Goal: Transaction & Acquisition: Purchase product/service

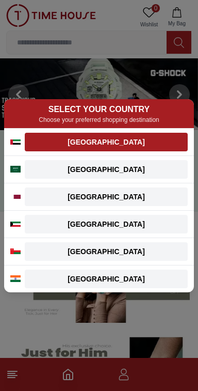
click at [149, 139] on div "[GEOGRAPHIC_DATA]" at bounding box center [106, 142] width 151 height 10
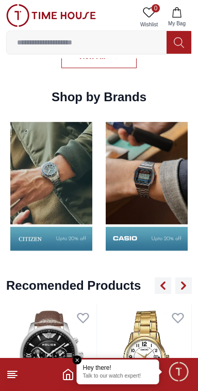
scroll to position [973, 0]
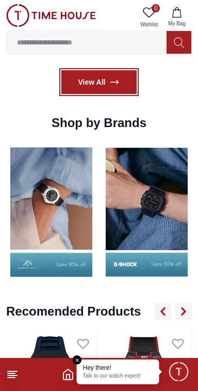
click at [117, 94] on link "View All" at bounding box center [99, 82] width 76 height 24
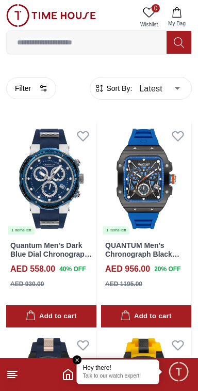
click at [114, 45] on input at bounding box center [87, 42] width 160 height 21
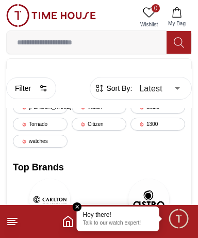
paste input "**********"
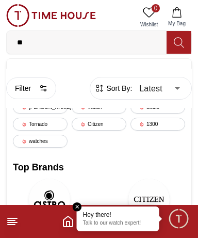
type input "*"
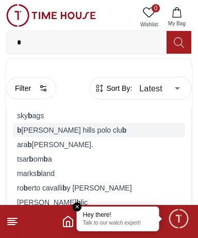
type input "*"
click at [79, 137] on div "b [PERSON_NAME] hills polo clu b" at bounding box center [99, 130] width 172 height 14
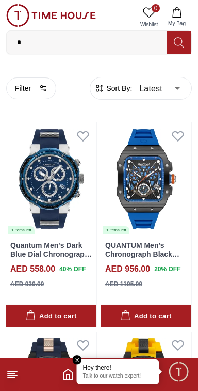
type input "******"
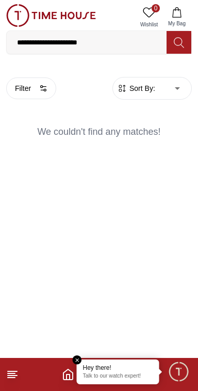
click at [127, 43] on input "**********" at bounding box center [87, 42] width 160 height 21
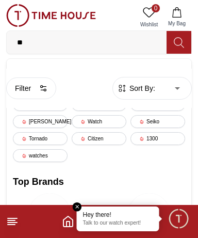
type input "*"
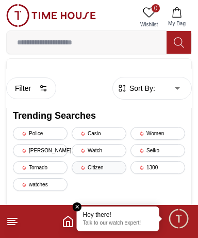
click at [106, 174] on div "Citizen" at bounding box center [99, 167] width 55 height 13
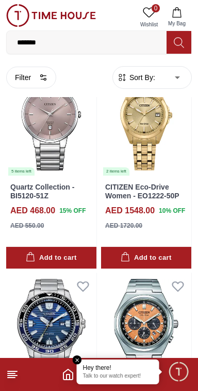
scroll to position [1937, 0]
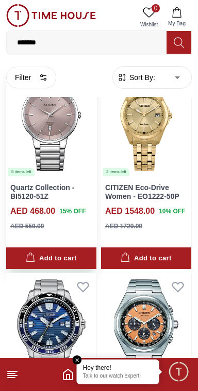
click at [61, 177] on img at bounding box center [51, 121] width 90 height 112
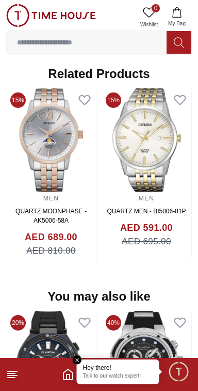
scroll to position [737, 0]
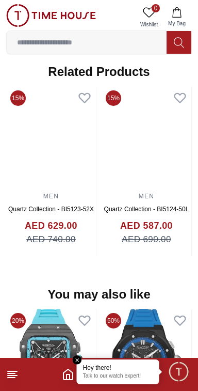
click at [165, 189] on img at bounding box center [147, 137] width 90 height 103
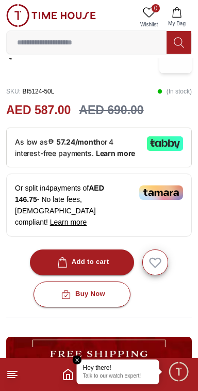
scroll to position [231, 0]
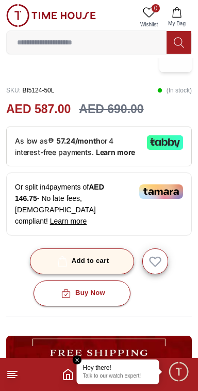
click at [108, 266] on div "Add to cart" at bounding box center [82, 261] width 54 height 12
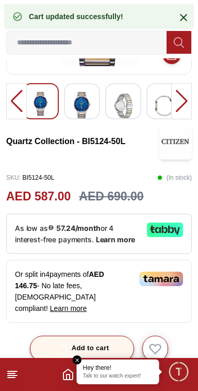
scroll to position [0, 0]
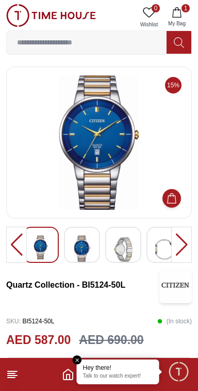
click at [10, 380] on icon at bounding box center [12, 374] width 12 height 12
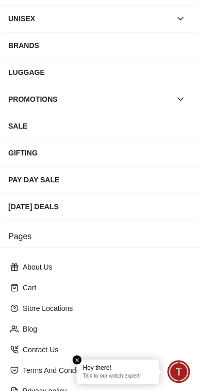
scroll to position [213, 0]
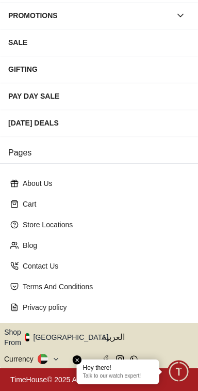
click at [72, 338] on button "Shop From [GEOGRAPHIC_DATA]" at bounding box center [60, 337] width 112 height 21
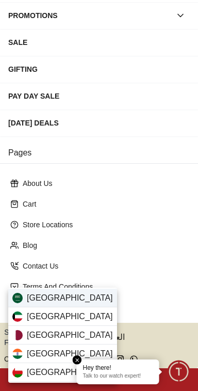
click at [86, 298] on div "[GEOGRAPHIC_DATA]" at bounding box center [62, 297] width 109 height 19
